Goal: Information Seeking & Learning: Learn about a topic

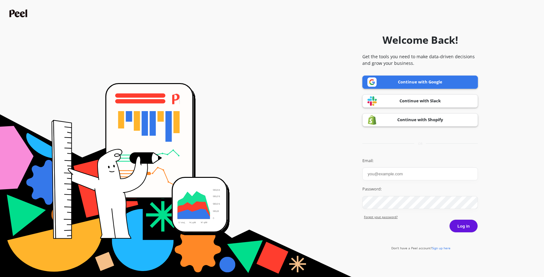
click at [367, 86] on link "Continue with Google" at bounding box center [420, 82] width 116 height 13
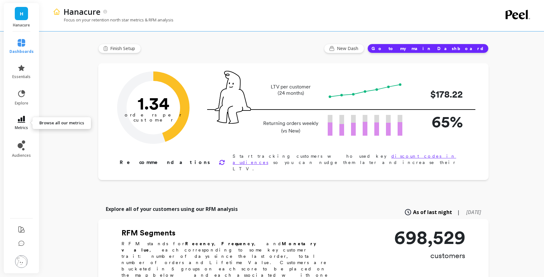
click at [21, 120] on icon at bounding box center [22, 119] width 8 height 7
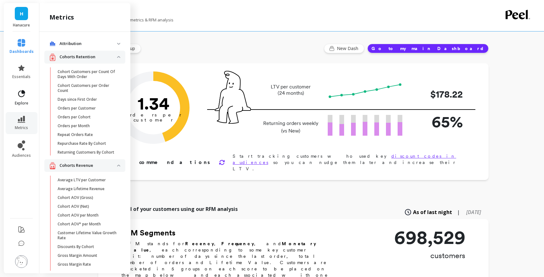
scroll to position [22, 0]
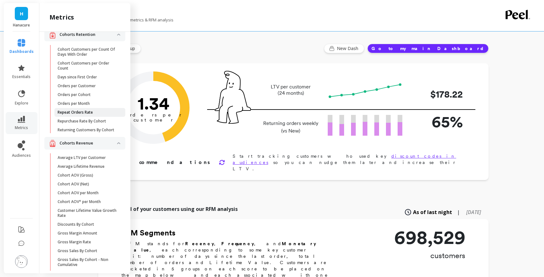
click at [78, 115] on link "Repeat Orders Rate" at bounding box center [89, 112] width 71 height 9
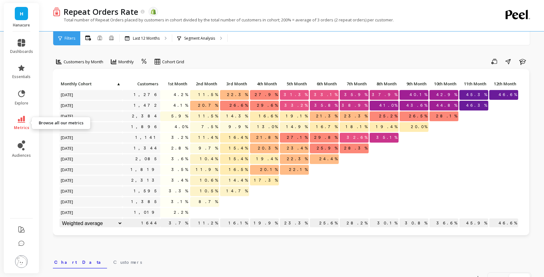
click at [21, 125] on span "metrics" at bounding box center [21, 127] width 15 height 5
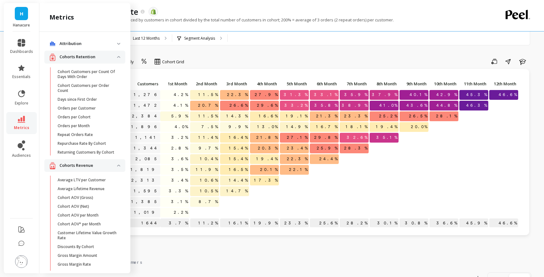
scroll to position [22, 0]
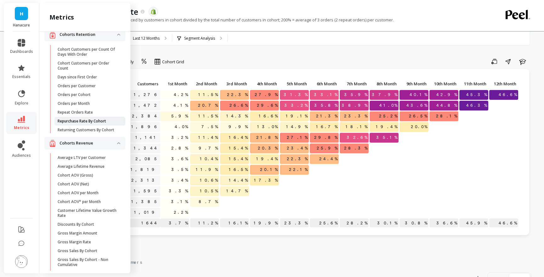
click at [80, 120] on p "Repurchase Rate By Cohort" at bounding box center [82, 121] width 48 height 5
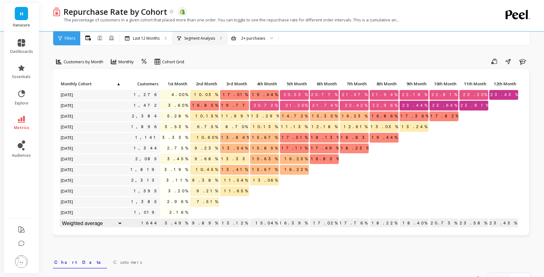
click at [214, 38] on p "Segment Analysis" at bounding box center [199, 38] width 31 height 5
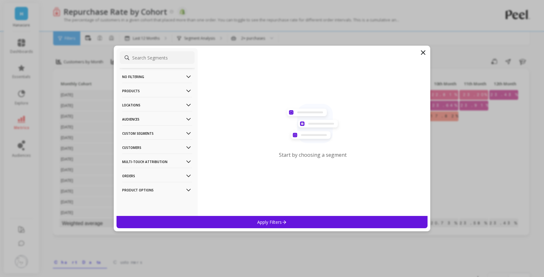
click at [155, 88] on p "Products" at bounding box center [157, 91] width 70 height 16
click at [132, 148] on p "SKUs" at bounding box center [128, 147] width 10 height 6
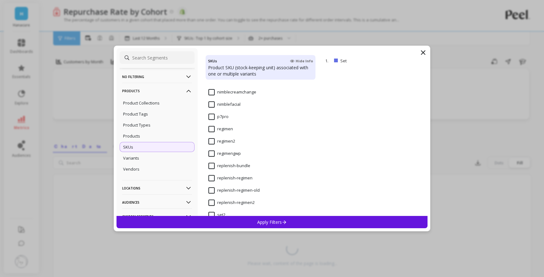
scroll to position [1188, 0]
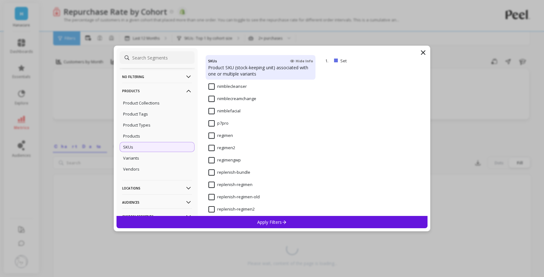
click at [213, 121] on input "p7pro" at bounding box center [218, 123] width 20 height 6
click at [246, 222] on div "Apply Filters" at bounding box center [271, 222] width 311 height 12
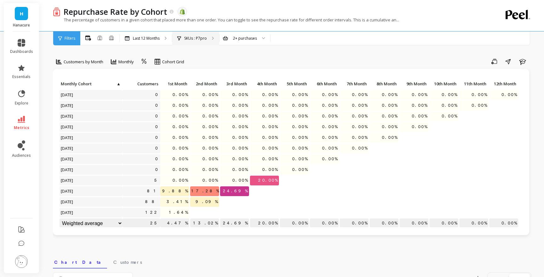
click at [196, 41] on div "SKUs : P7pro" at bounding box center [195, 38] width 47 height 14
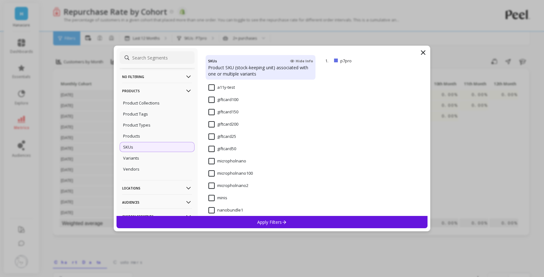
scroll to position [1029, 0]
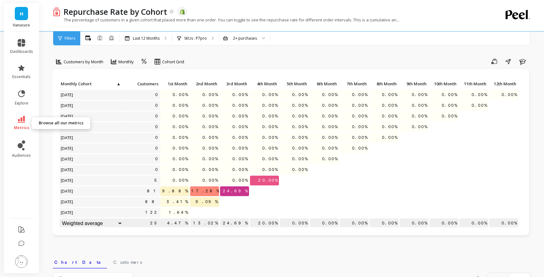
click at [20, 120] on icon at bounding box center [22, 119] width 8 height 7
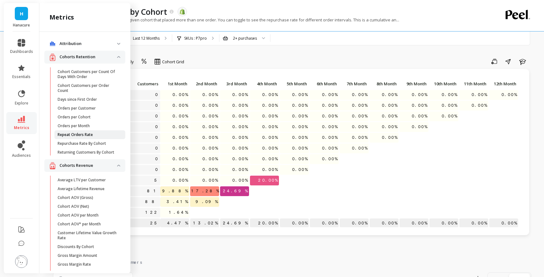
scroll to position [22, 0]
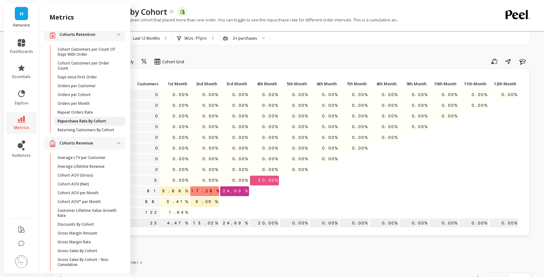
click at [80, 122] on p "Repurchase Rate By Cohort" at bounding box center [82, 121] width 48 height 5
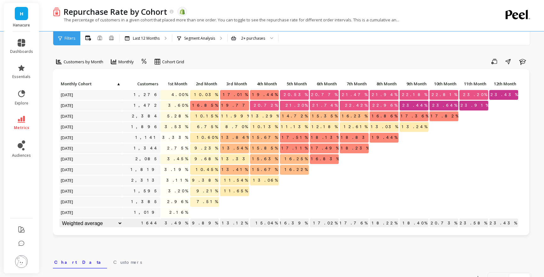
click at [26, 115] on li "metrics" at bounding box center [21, 123] width 31 height 22
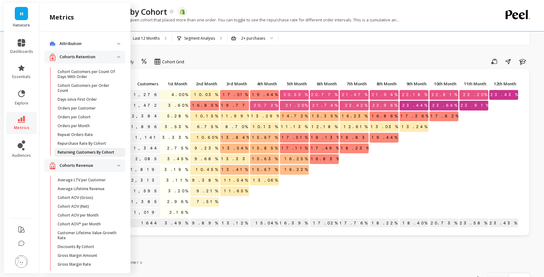
scroll to position [22, 0]
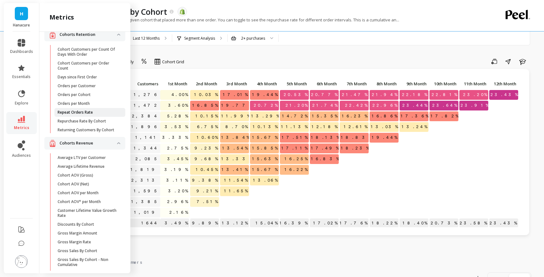
click at [65, 113] on p "Repeat Orders Rate" at bounding box center [75, 112] width 35 height 5
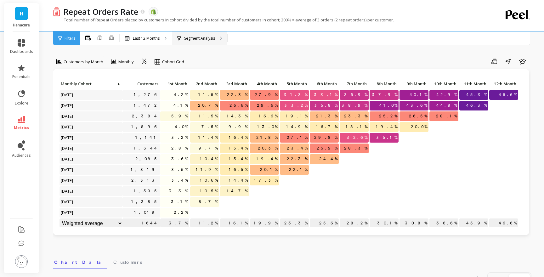
click at [182, 39] on div "Segment Analysis" at bounding box center [196, 38] width 38 height 5
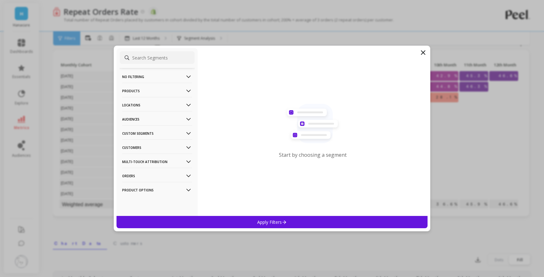
scroll to position [22, 0]
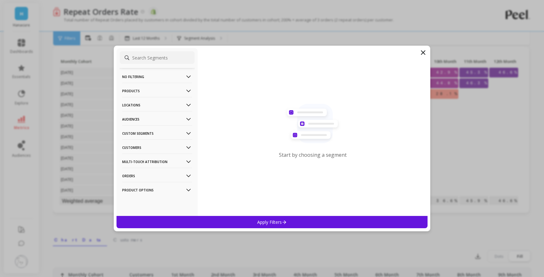
click at [153, 91] on p "Products" at bounding box center [157, 91] width 70 height 16
click at [134, 147] on div "SKUs" at bounding box center [157, 147] width 75 height 10
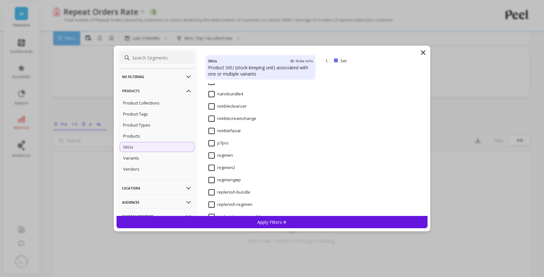
scroll to position [1168, 0]
click at [210, 141] on input "p7pro" at bounding box center [218, 142] width 20 height 6
click at [235, 221] on div "Apply Filters" at bounding box center [271, 222] width 311 height 12
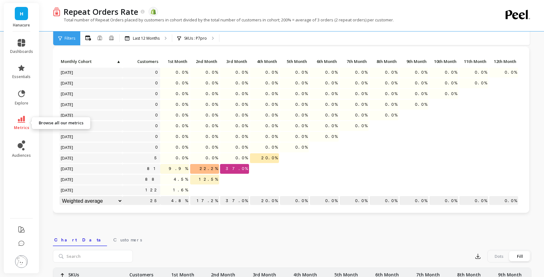
click at [26, 119] on link "metrics" at bounding box center [21, 123] width 23 height 14
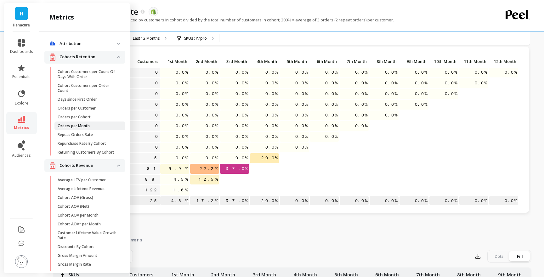
scroll to position [22, 0]
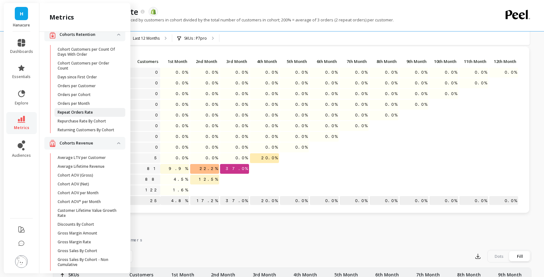
click at [81, 113] on p "Repeat Orders Rate" at bounding box center [75, 112] width 35 height 5
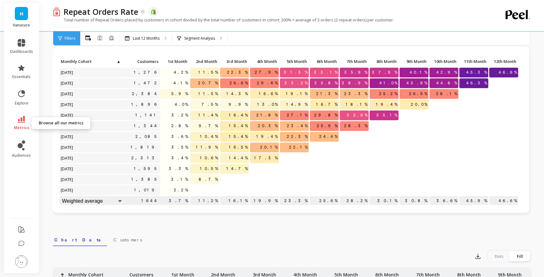
click at [20, 119] on icon at bounding box center [22, 119] width 8 height 7
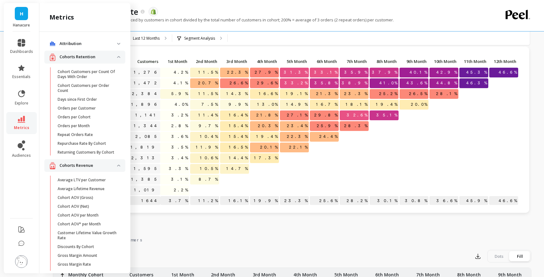
scroll to position [22, 0]
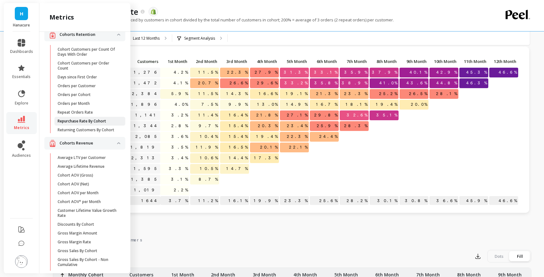
click at [67, 122] on p "Repurchase Rate By Cohort" at bounding box center [82, 121] width 48 height 5
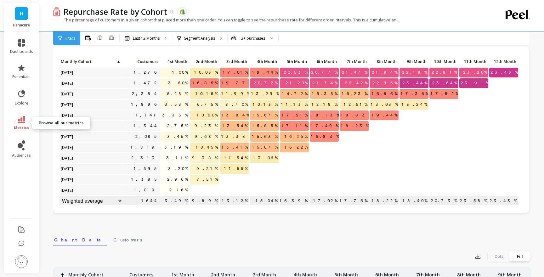
click at [25, 123] on link "metrics" at bounding box center [21, 123] width 23 height 14
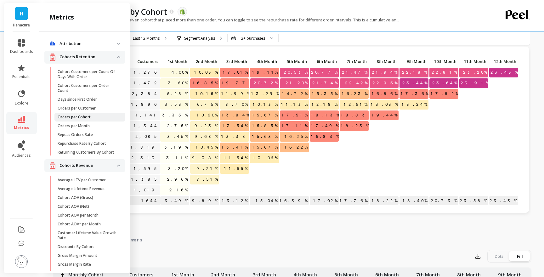
scroll to position [22, 0]
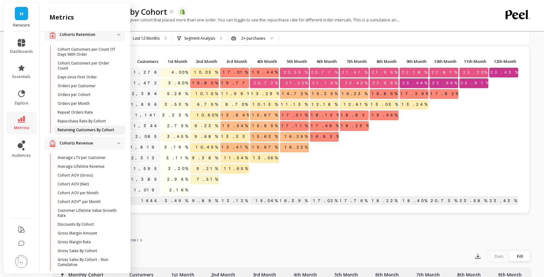
click at [83, 128] on p "Returning Customers By Cohort" at bounding box center [86, 130] width 57 height 5
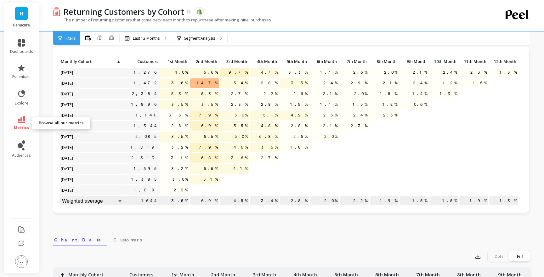
click at [20, 128] on span "metrics" at bounding box center [21, 127] width 15 height 5
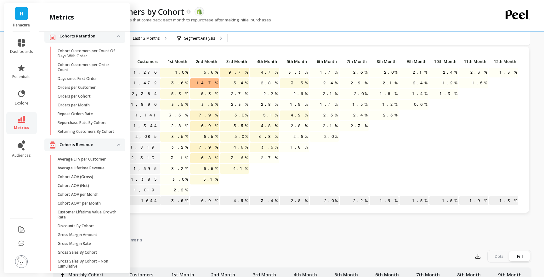
scroll to position [24, 0]
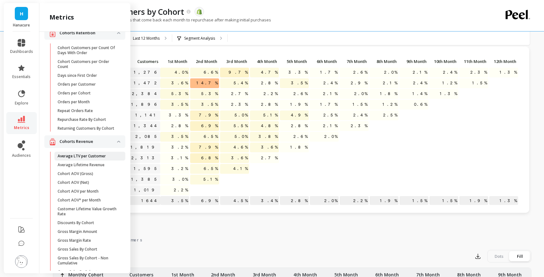
click at [81, 158] on p "Average LTV per Customer" at bounding box center [82, 156] width 48 height 5
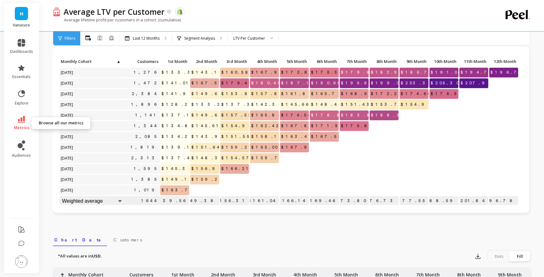
click at [24, 118] on icon at bounding box center [22, 119] width 8 height 7
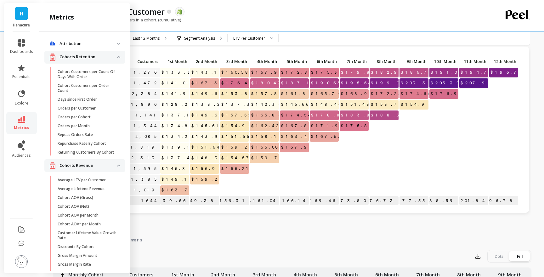
scroll to position [24, 0]
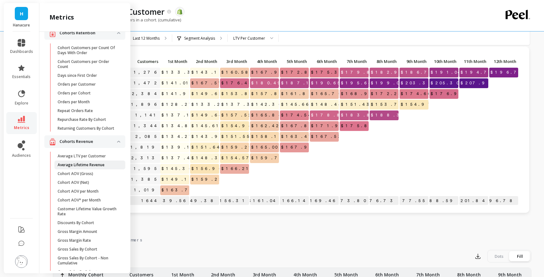
click at [72, 167] on p "Average Lifetime Revenue" at bounding box center [81, 164] width 47 height 5
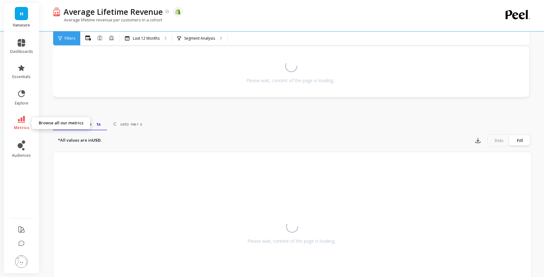
click at [24, 127] on span "metrics" at bounding box center [21, 127] width 15 height 5
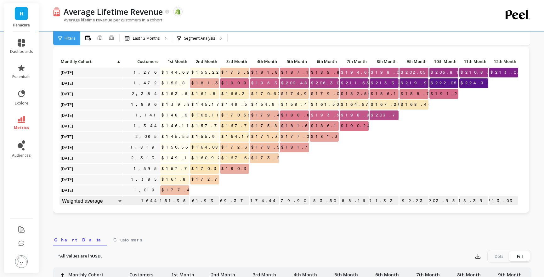
click at [235, 22] on div "Average lifetime revenue per customers in a cohort" at bounding box center [266, 23] width 427 height 12
click at [22, 125] on span "metrics" at bounding box center [21, 127] width 15 height 5
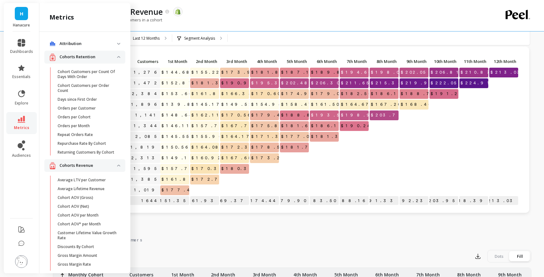
click at [214, 19] on div "Average lifetime revenue per customers in a cohort" at bounding box center [266, 23] width 427 height 12
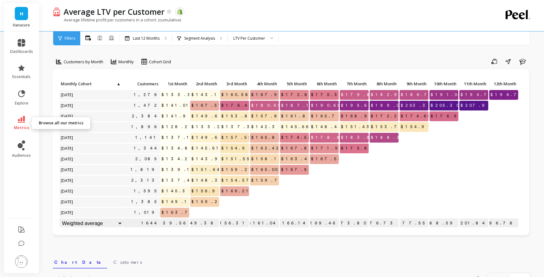
click at [22, 119] on icon at bounding box center [22, 119] width 8 height 7
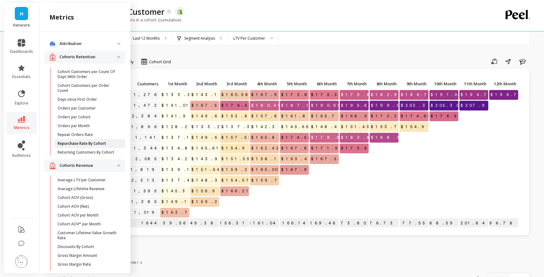
click at [78, 141] on p "Repurchase Rate By Cohort" at bounding box center [82, 143] width 48 height 5
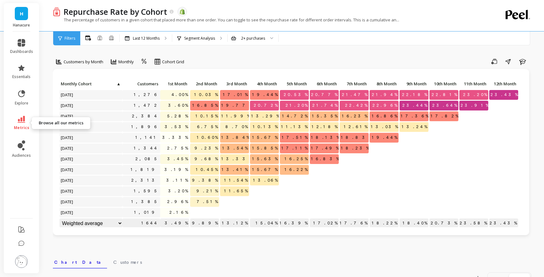
click at [25, 123] on link "metrics" at bounding box center [21, 123] width 23 height 14
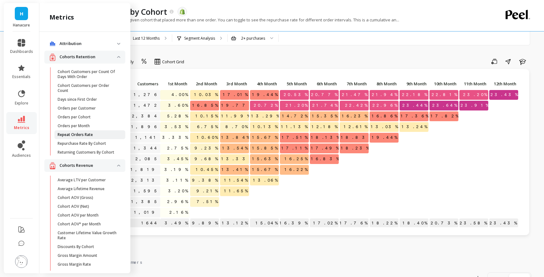
click at [74, 136] on p "Repeat Orders Rate" at bounding box center [75, 134] width 35 height 5
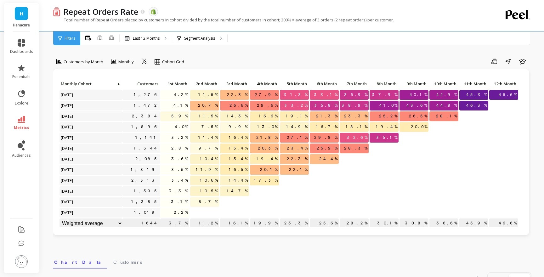
click at [21, 122] on icon at bounding box center [22, 119] width 8 height 7
click at [252, 14] on div "Repeat Orders Rate The data you are viewing comes from: Shopify" at bounding box center [269, 11] width 419 height 11
